Goal: Check status

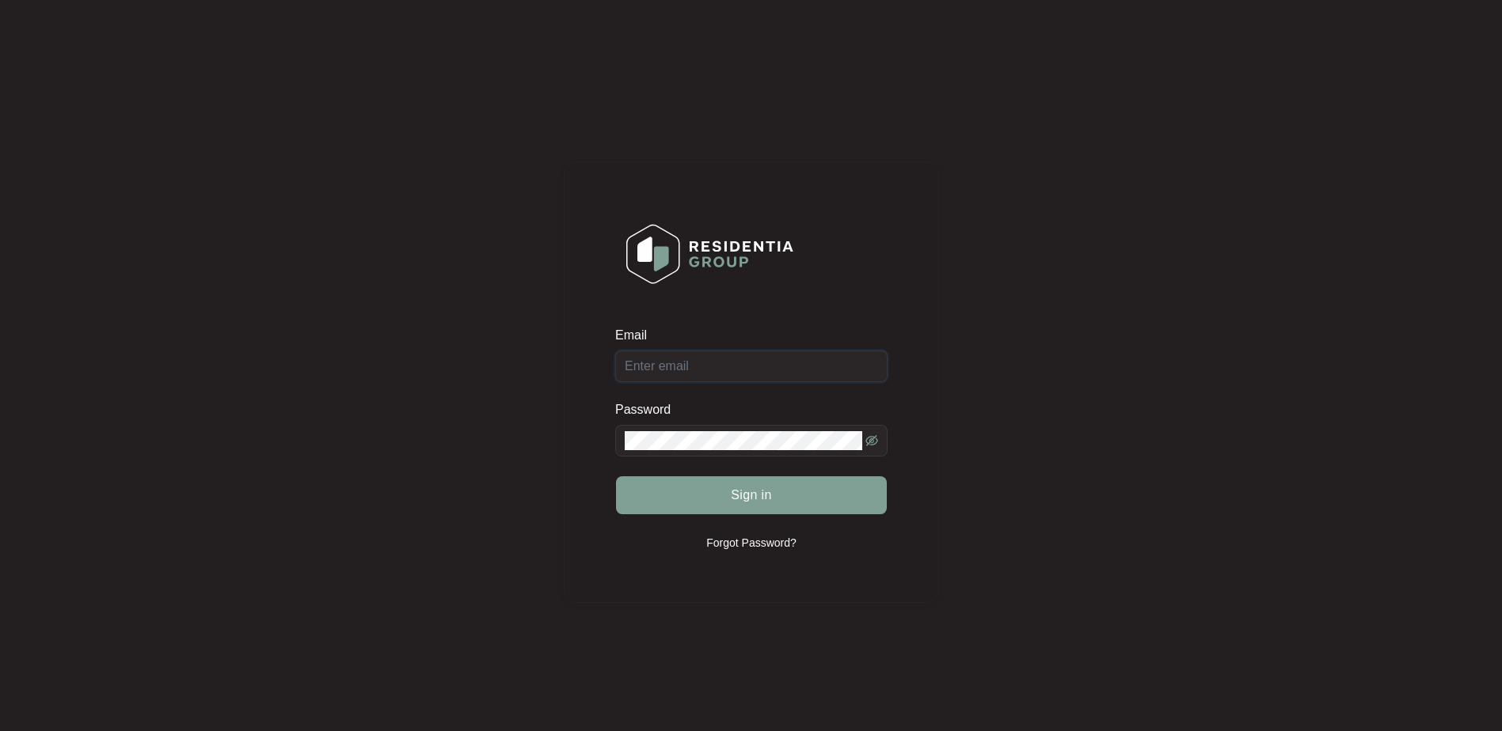
click at [697, 377] on input "Email" at bounding box center [751, 367] width 272 height 32
paste input "[EMAIL_ADDRESS][DOMAIN_NAME]"
type input "[EMAIL_ADDRESS][DOMAIN_NAME]"
click at [727, 488] on button "Sign in" at bounding box center [751, 496] width 271 height 38
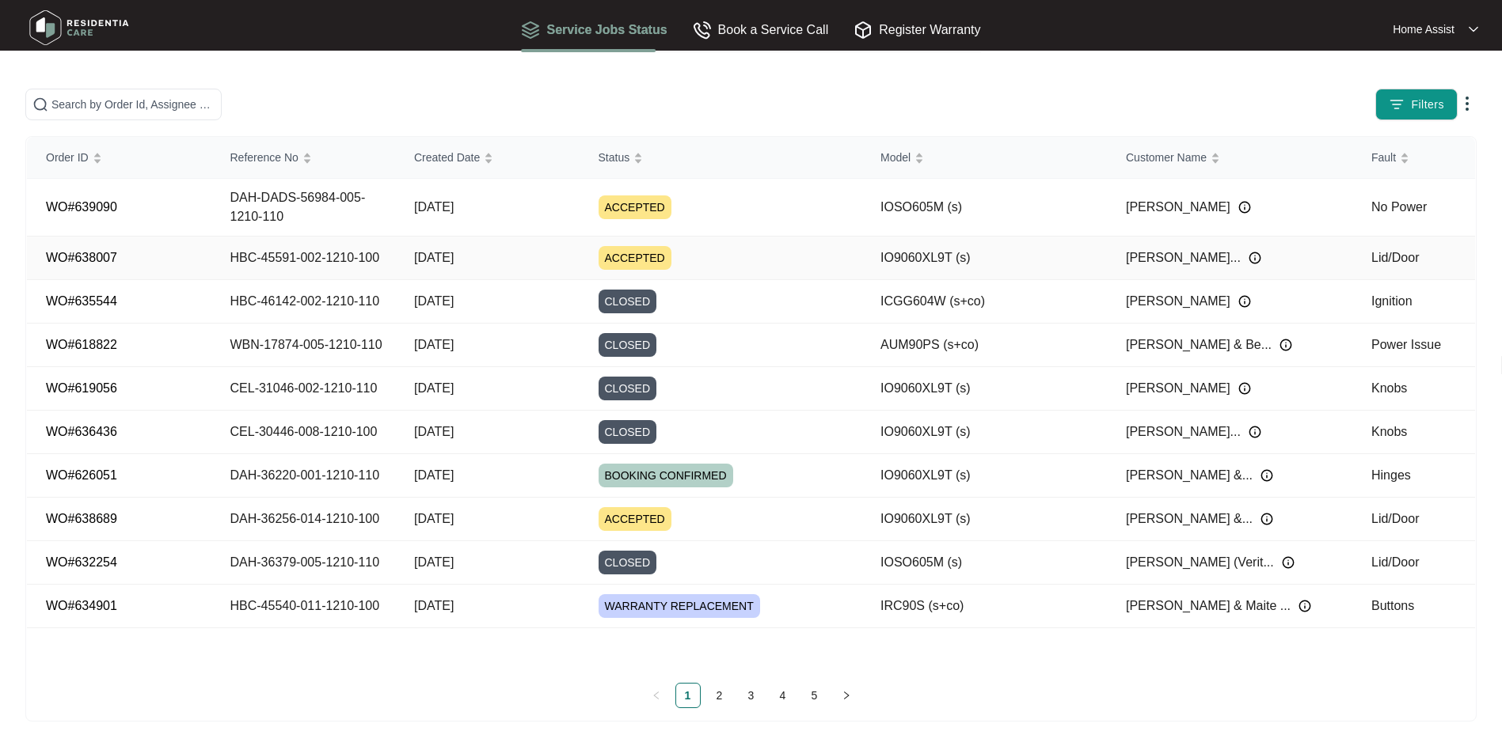
click at [1248, 264] on img at bounding box center [1254, 258] width 13 height 13
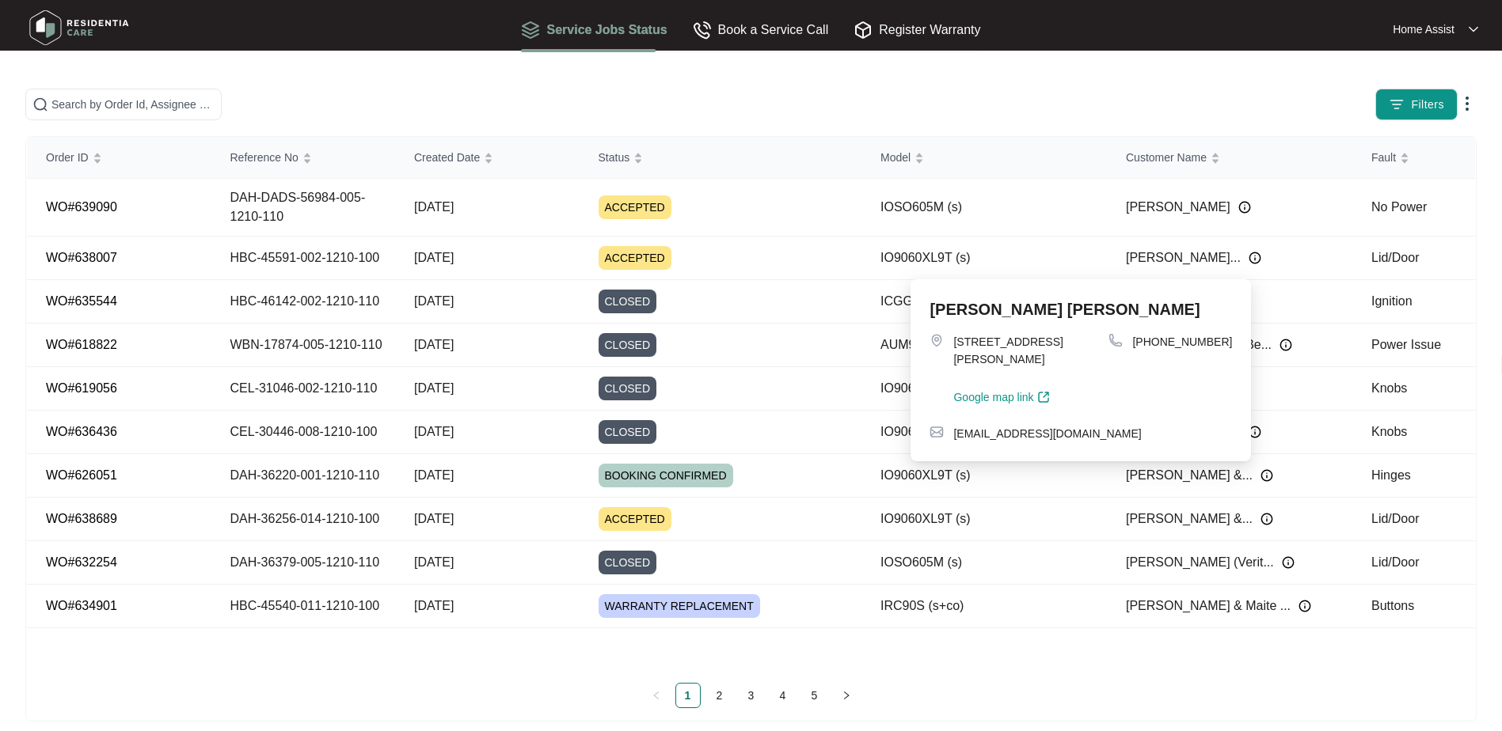
click at [1062, 89] on div "Filters" at bounding box center [1177, 105] width 597 height 32
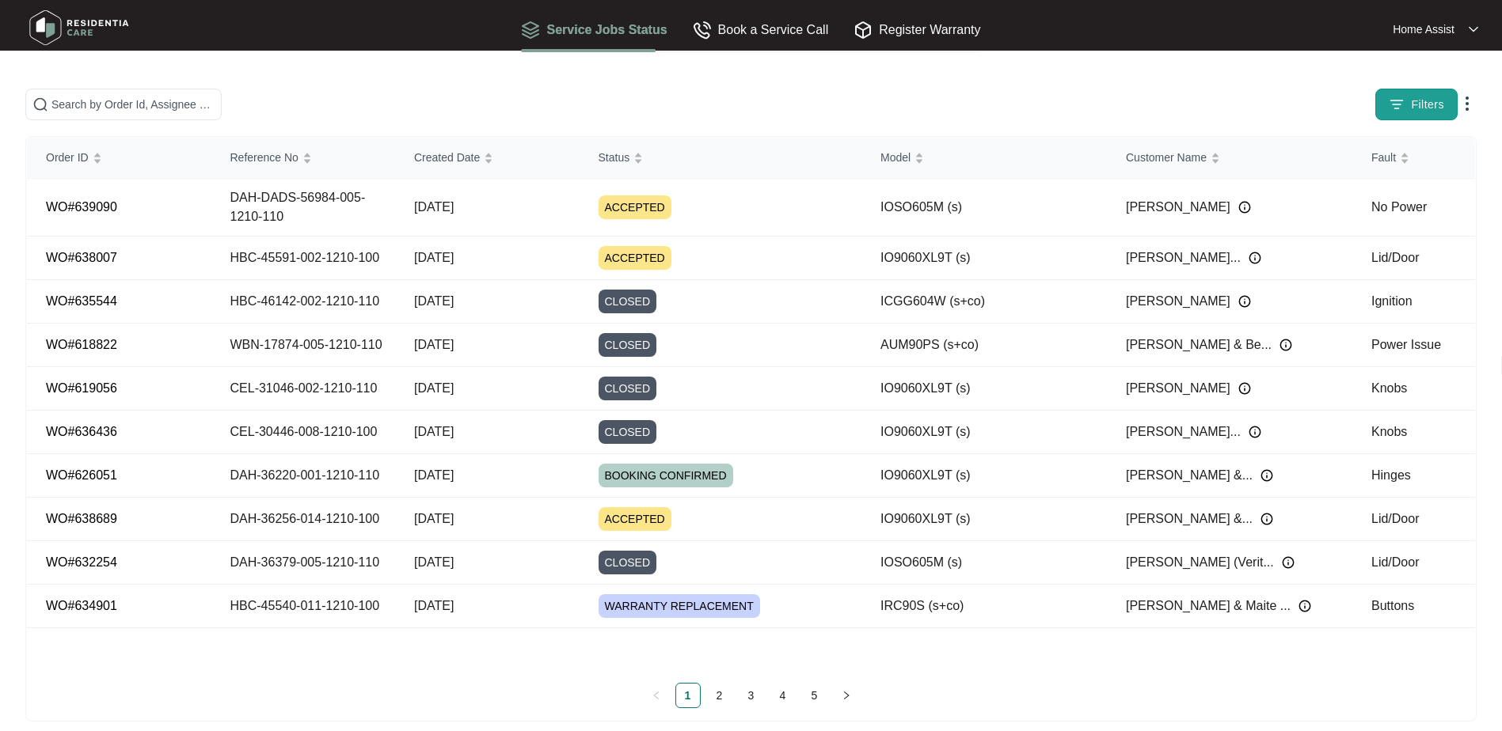
click at [1403, 108] on img "button" at bounding box center [1396, 105] width 16 height 16
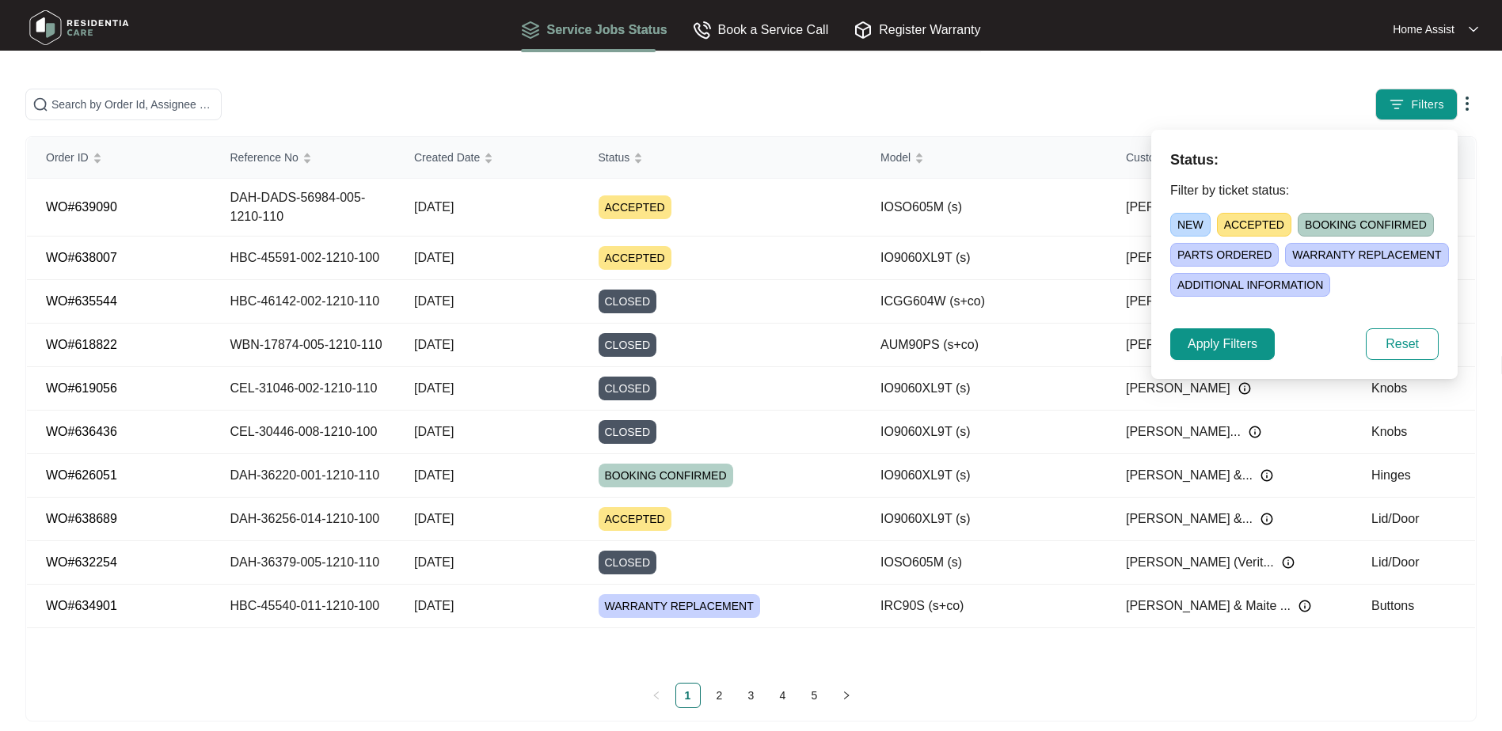
click at [1022, 95] on div "Filters" at bounding box center [1177, 105] width 597 height 32
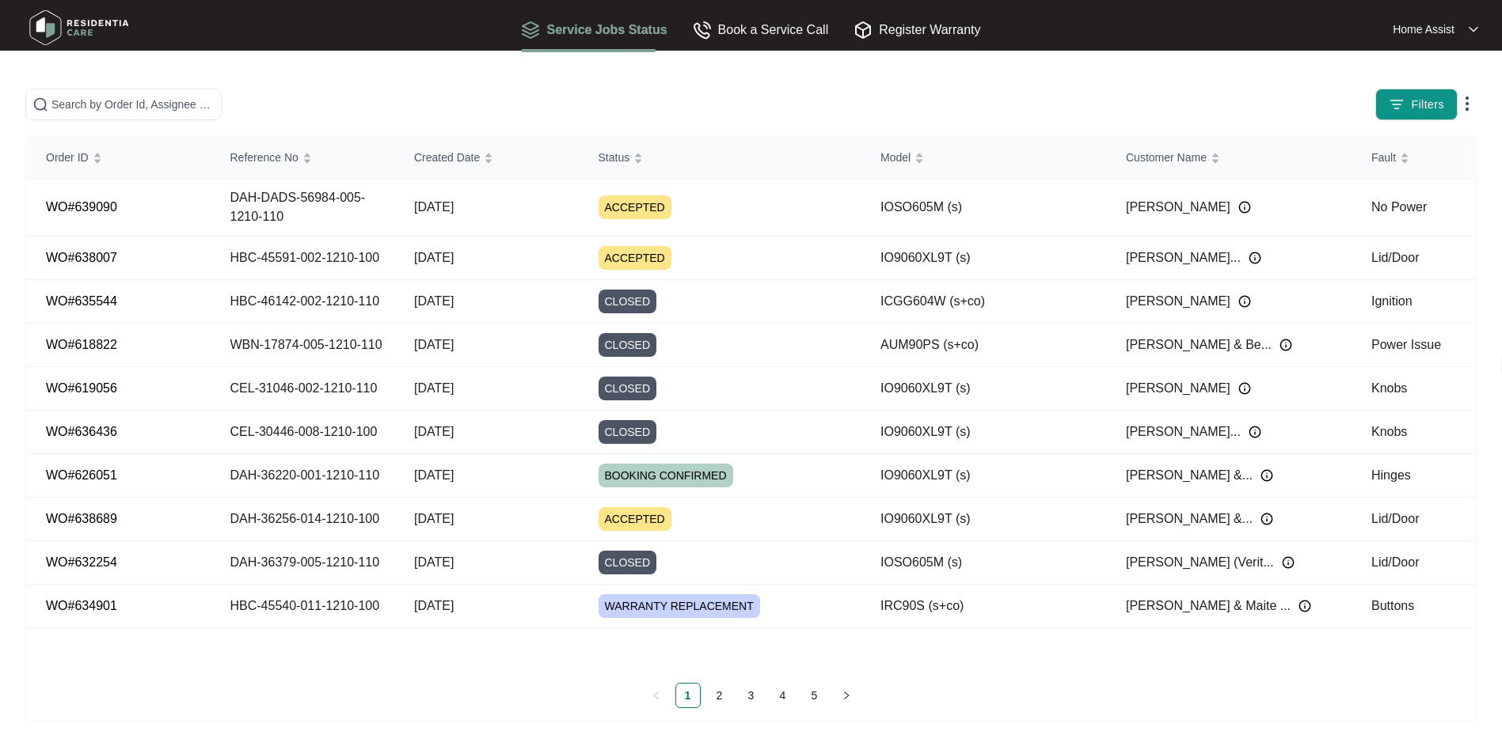
click at [1466, 104] on img at bounding box center [1466, 103] width 19 height 19
click at [580, 83] on main "Filters Order ID Reference No Created Date Status Model Customer Name Fault WO#…" at bounding box center [751, 373] width 1502 height 747
click at [92, 203] on link "WO#639090" at bounding box center [81, 206] width 71 height 13
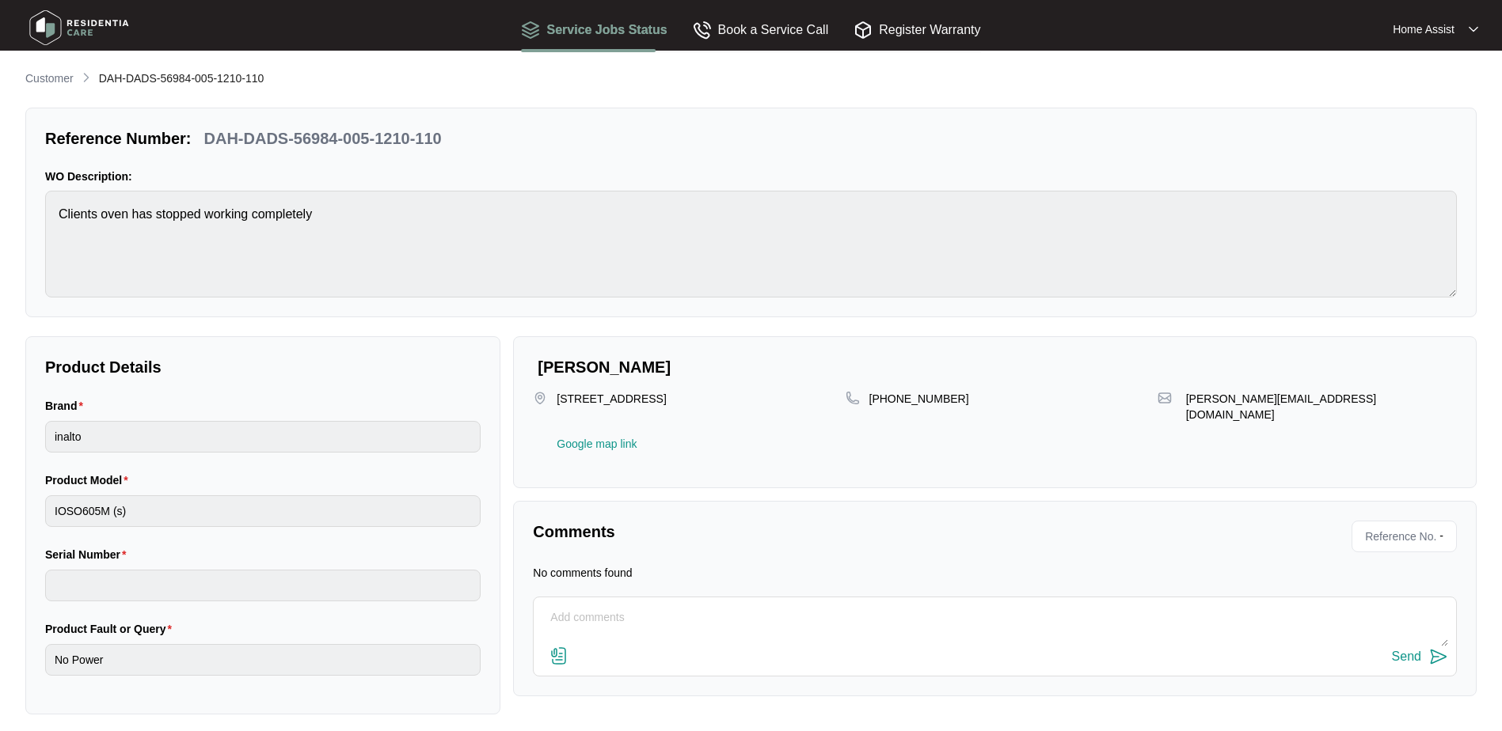
click at [668, 644] on textarea at bounding box center [994, 626] width 906 height 41
